Goal: Information Seeking & Learning: Learn about a topic

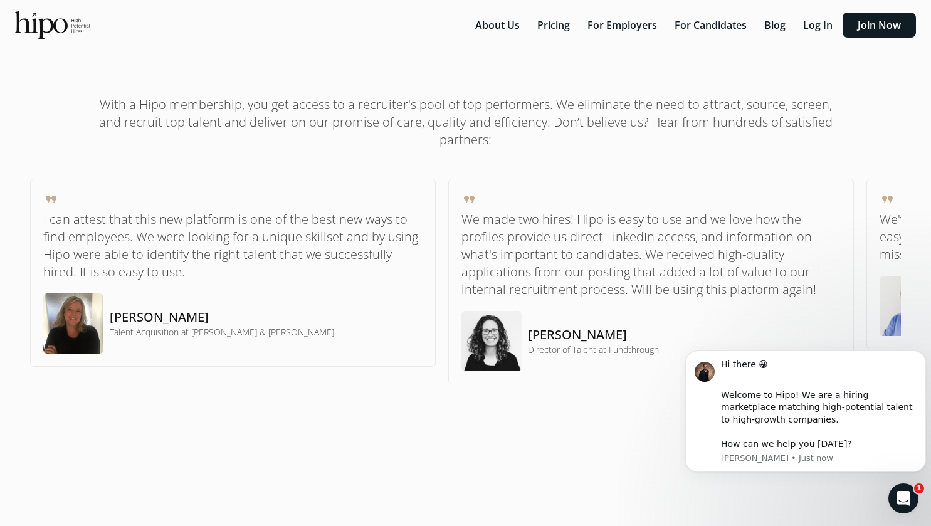
scroll to position [376, 0]
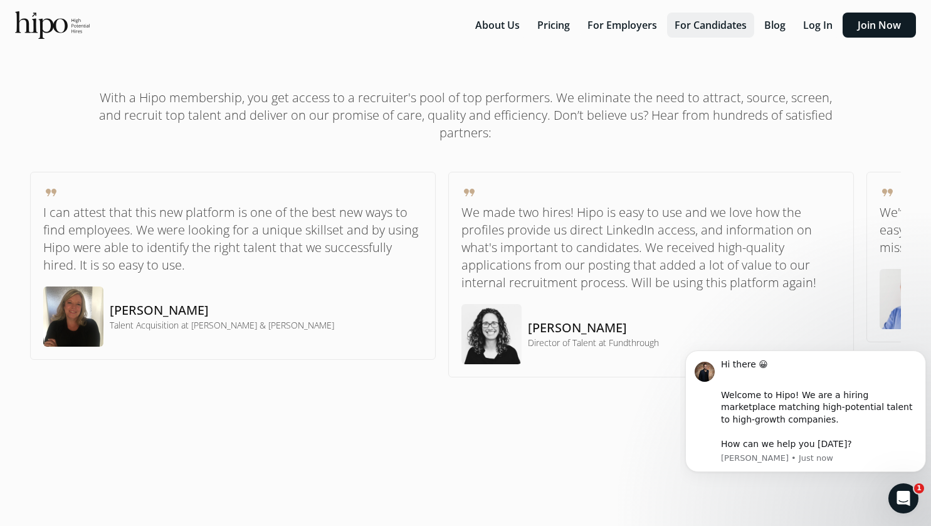
click at [729, 30] on button "For Candidates" at bounding box center [710, 25] width 87 height 25
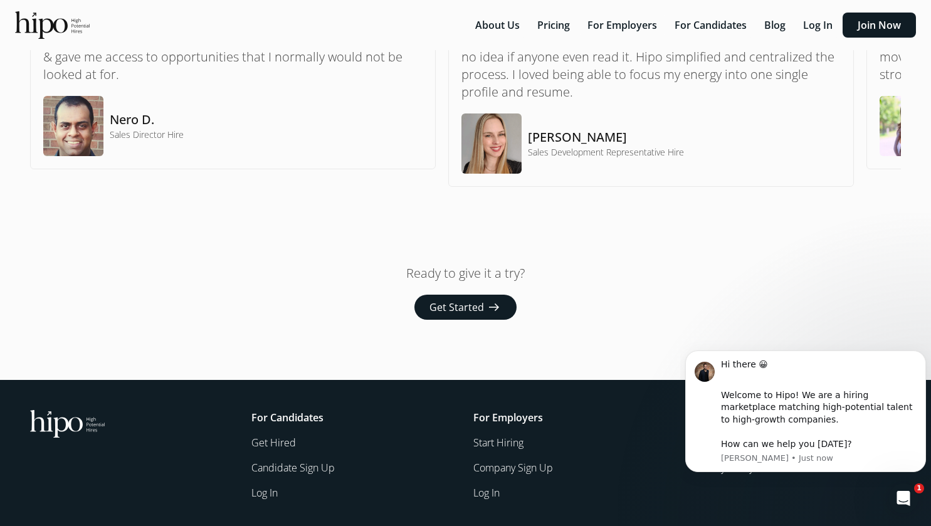
scroll to position [1003, 0]
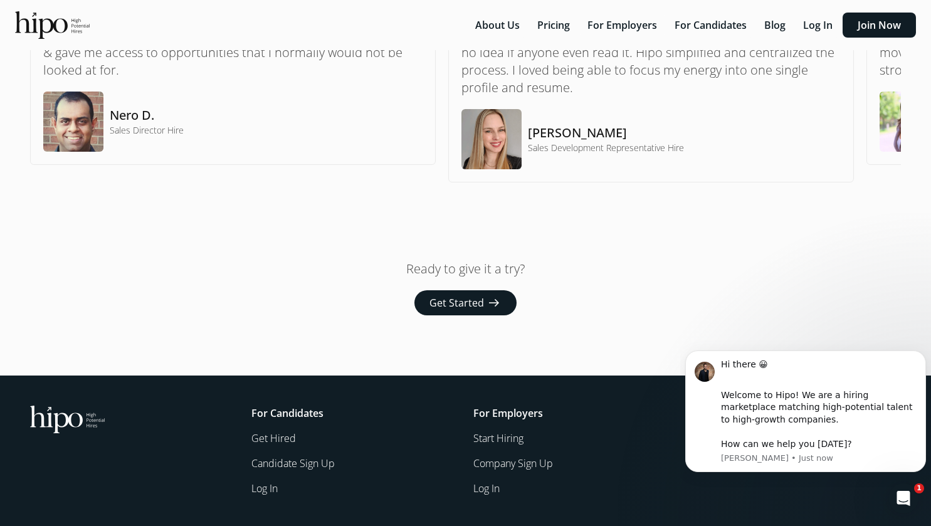
click at [277, 440] on link "Get Hired" at bounding box center [354, 438] width 206 height 15
